Goal: Transaction & Acquisition: Purchase product/service

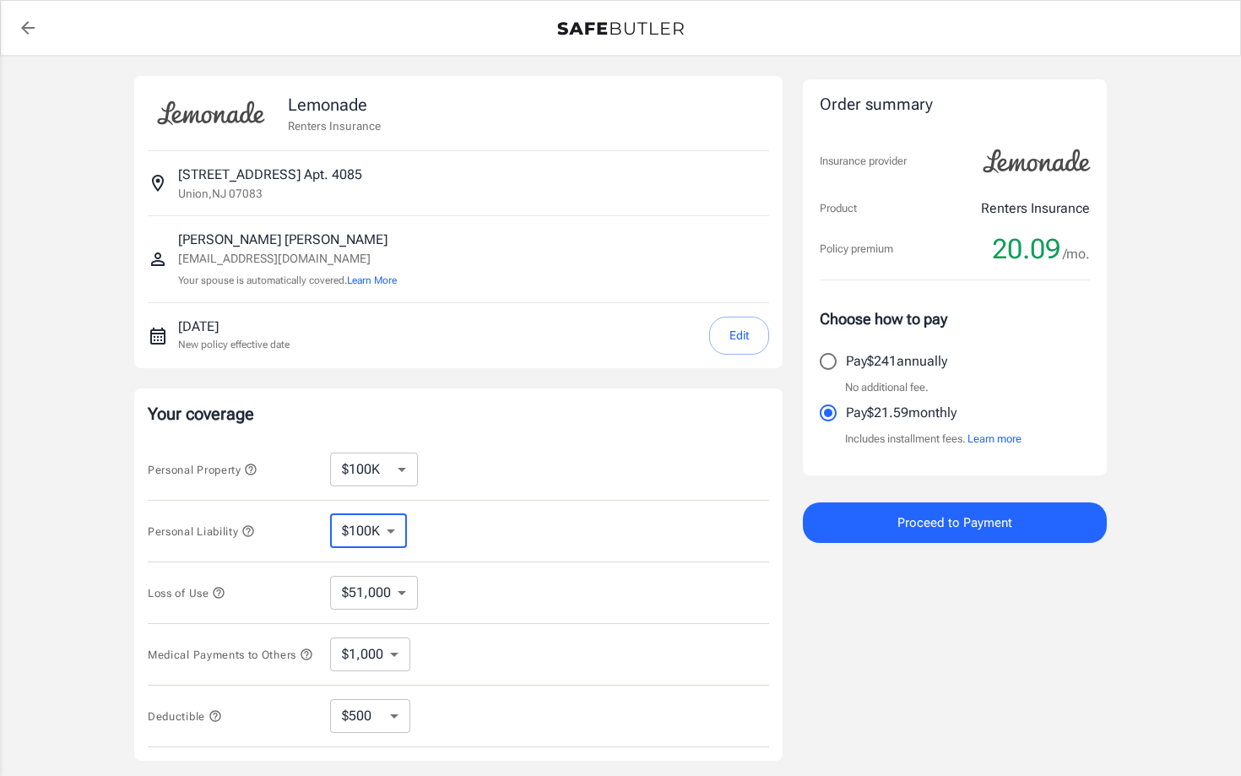
select select "100000"
select select "51000"
select select "500"
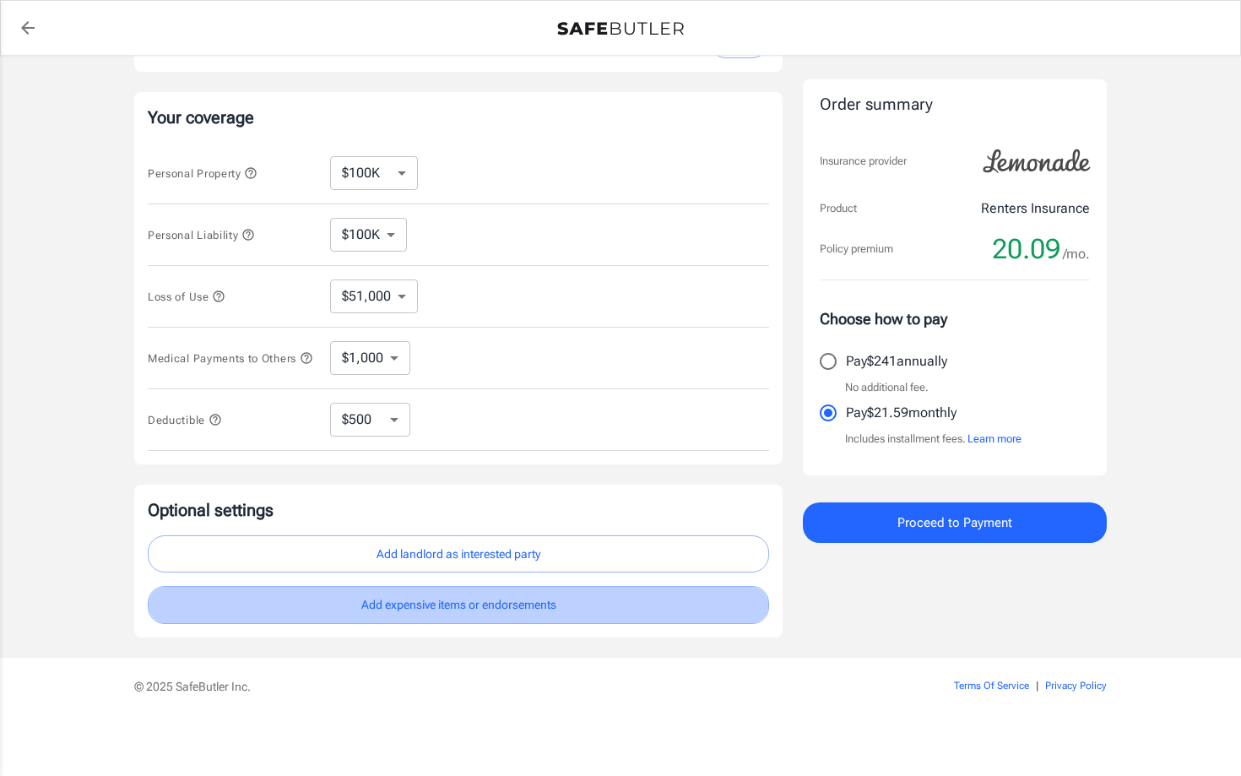
click at [386, 614] on button "Add expensive items or endorsements" at bounding box center [458, 605] width 621 height 38
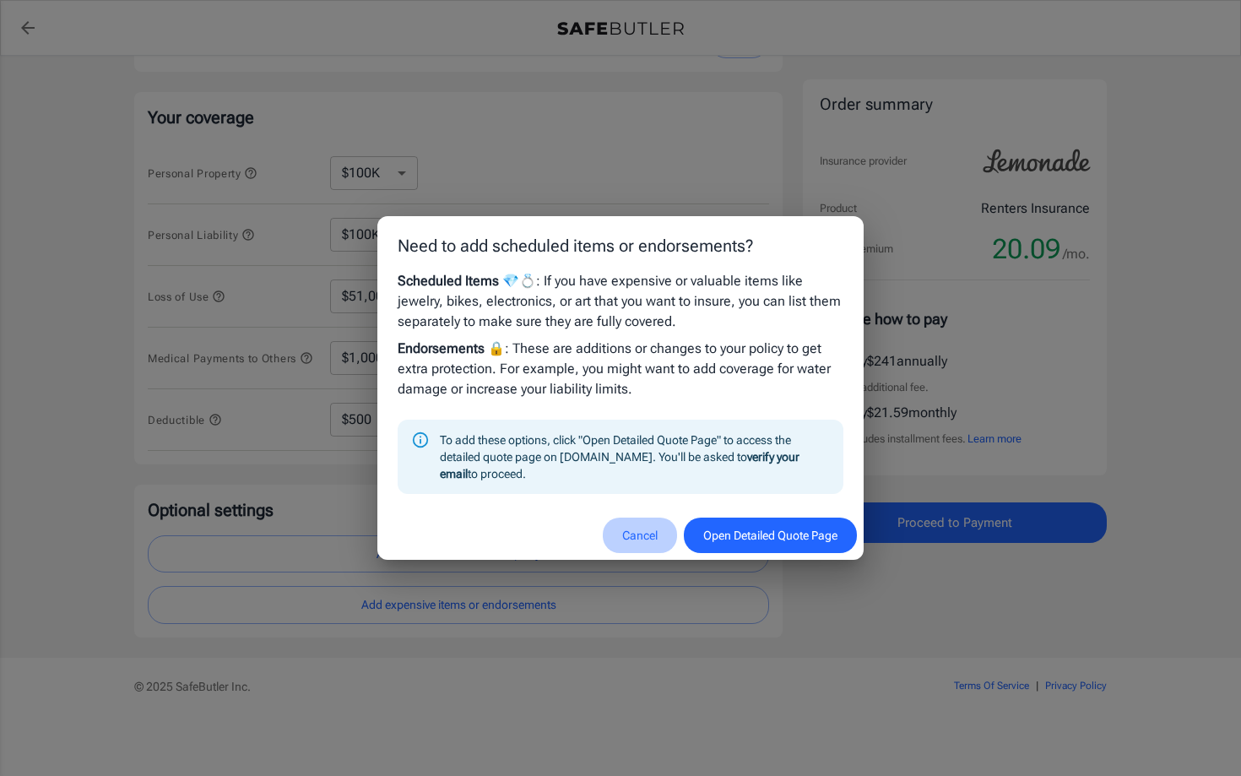
click at [632, 529] on button "Cancel" at bounding box center [640, 536] width 74 height 36
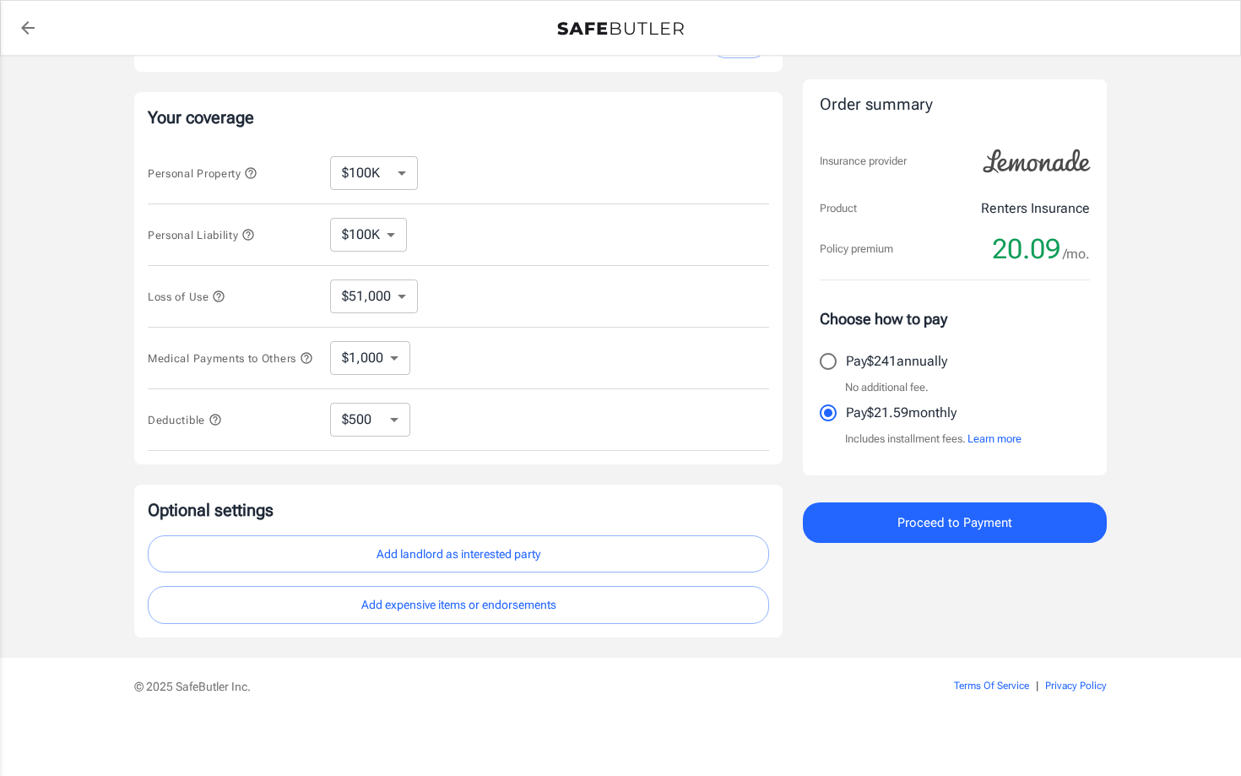
click at [506, 552] on button "Add landlord as interested party" at bounding box center [458, 554] width 621 height 38
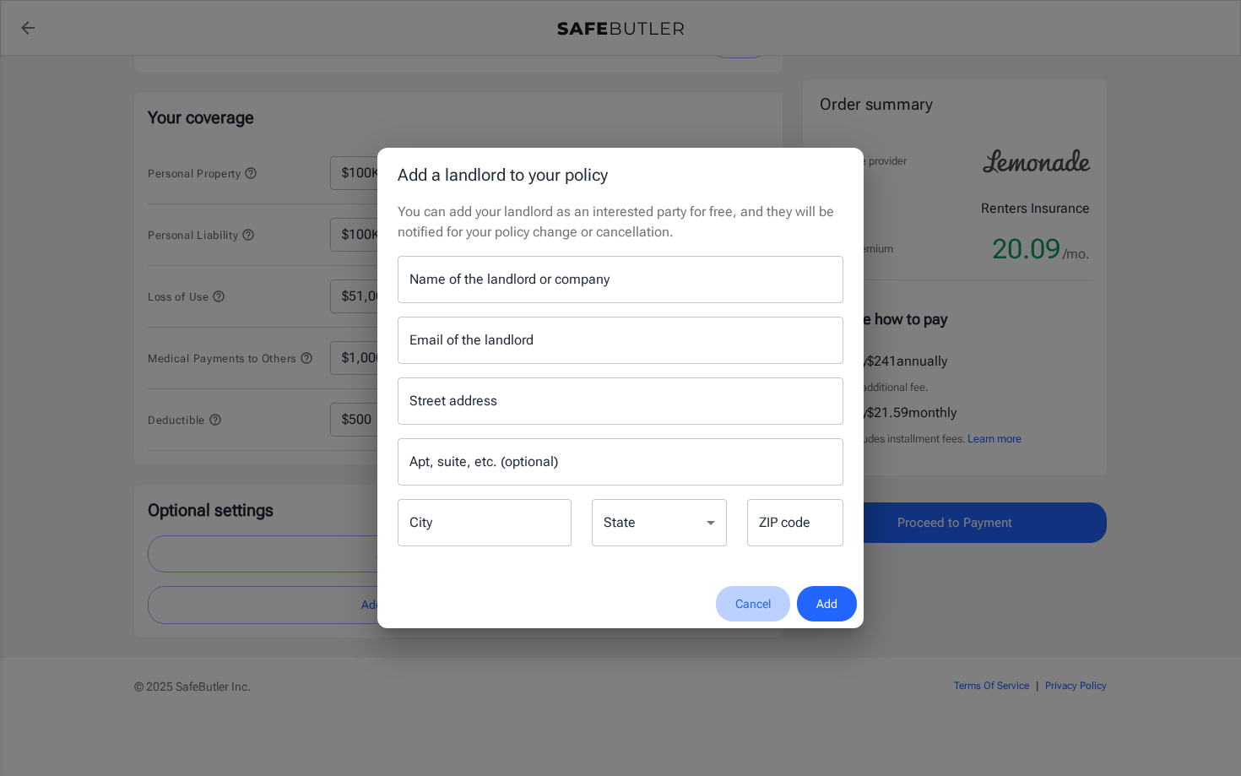
click at [751, 598] on button "Cancel" at bounding box center [753, 604] width 74 height 36
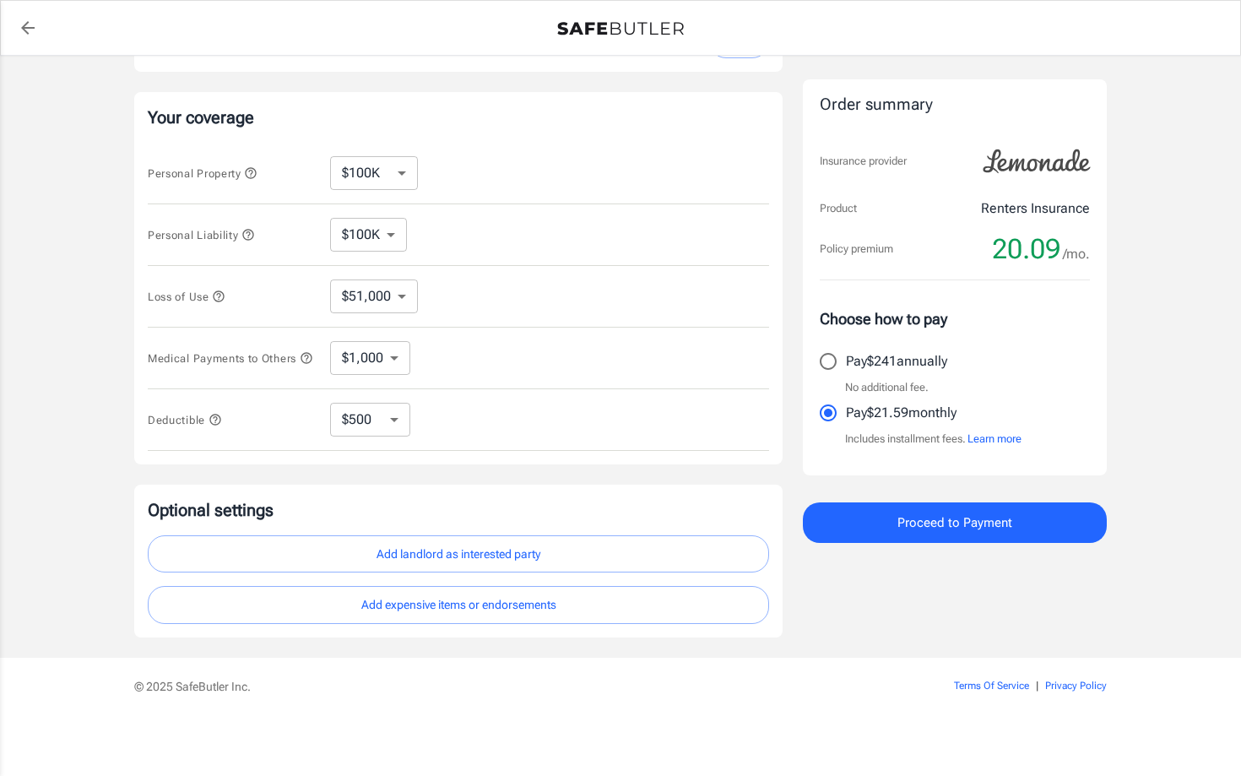
click at [364, 156] on select "$10,000 $15,000 $20,000 $25,000 $30,000 $40,000 $50,000 $100K $150K $200K $250K" at bounding box center [374, 173] width 88 height 34
click at [347, 170] on select "$10,000 $15,000 $20,000 $25,000 $30,000 $40,000 $50,000 $100K $150K $200K $250K" at bounding box center [374, 173] width 88 height 34
click at [366, 164] on select "$10,000 $15,000 $20,000 $25,000 $30,000 $40,000 $50,000 $100K $150K $200K $250K" at bounding box center [374, 173] width 88 height 34
click at [404, 283] on select "$30,000 $39,000 $51,000 $63,000 $78,000 $99,000 $123K $153K $189K $198K" at bounding box center [374, 296] width 88 height 34
click at [221, 290] on icon "button" at bounding box center [219, 295] width 11 height 11
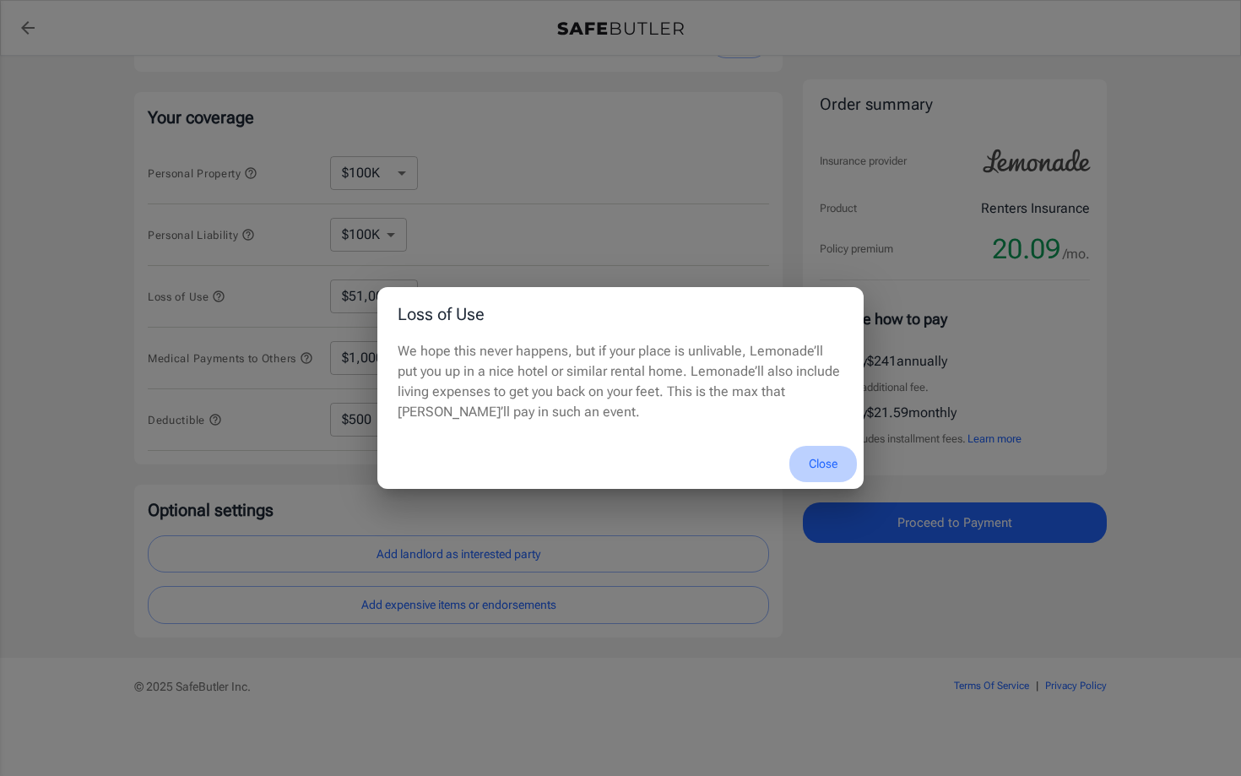
click at [822, 460] on button "Close" at bounding box center [823, 464] width 68 height 36
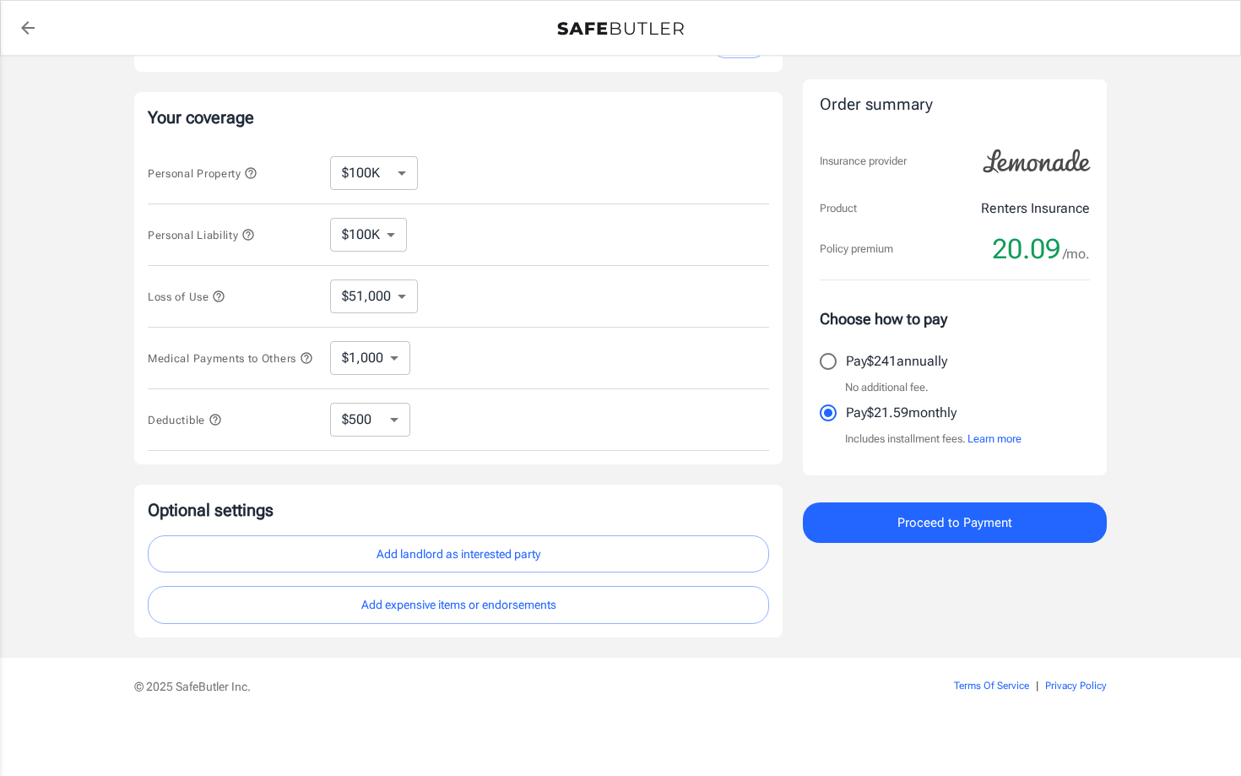
click at [368, 172] on select "$10,000 $15,000 $20,000 $25,000 $30,000 $40,000 $50,000 $100K $150K $200K $250K" at bounding box center [374, 173] width 88 height 34
click at [381, 231] on select "$100K $200K $300K $400K $500K" at bounding box center [368, 235] width 77 height 34
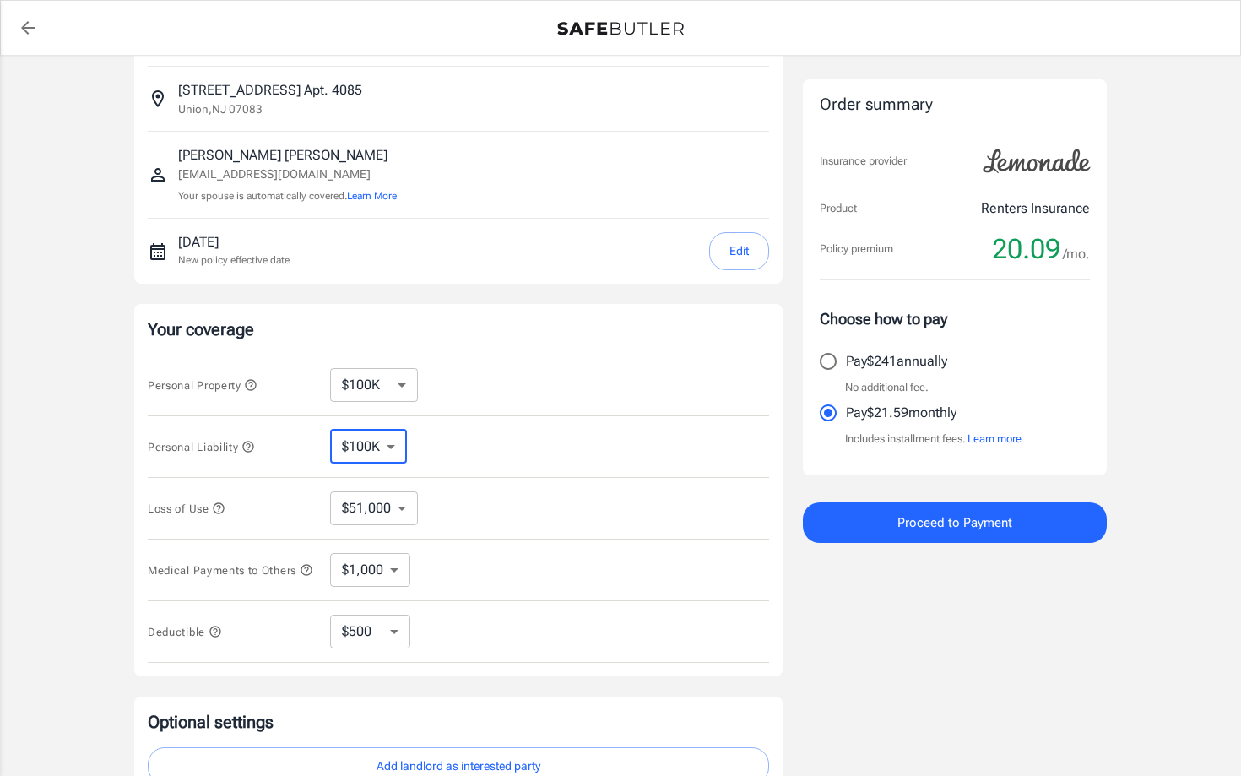
scroll to position [0, 0]
